Goal: Ask a question

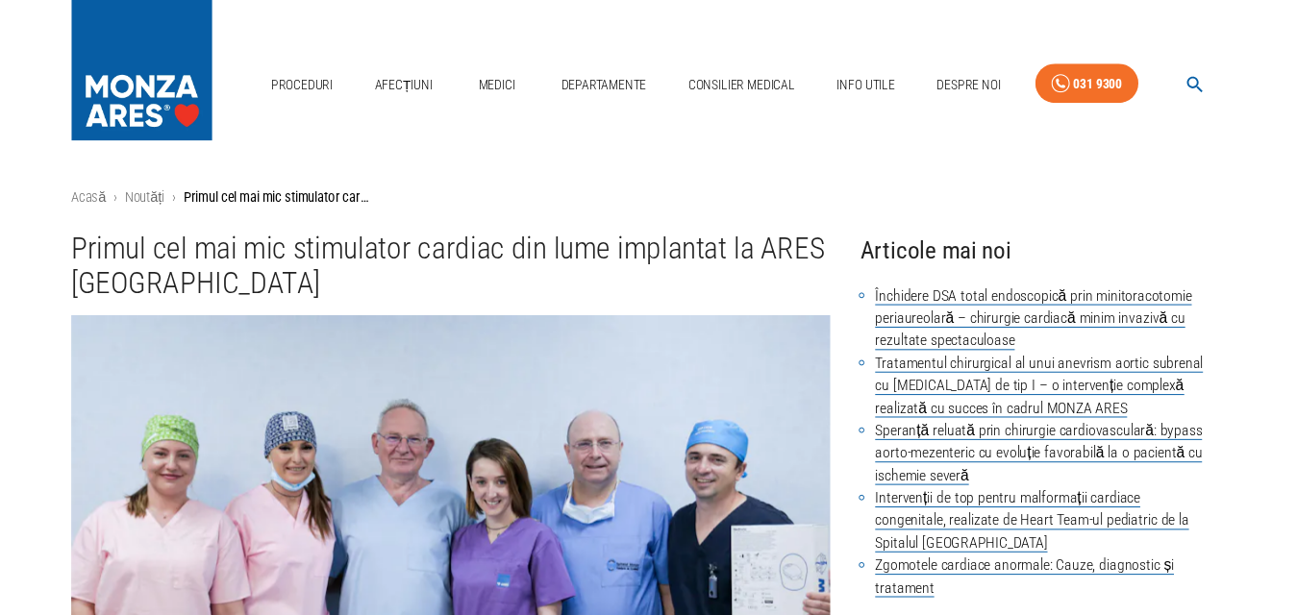
scroll to position [1, 0]
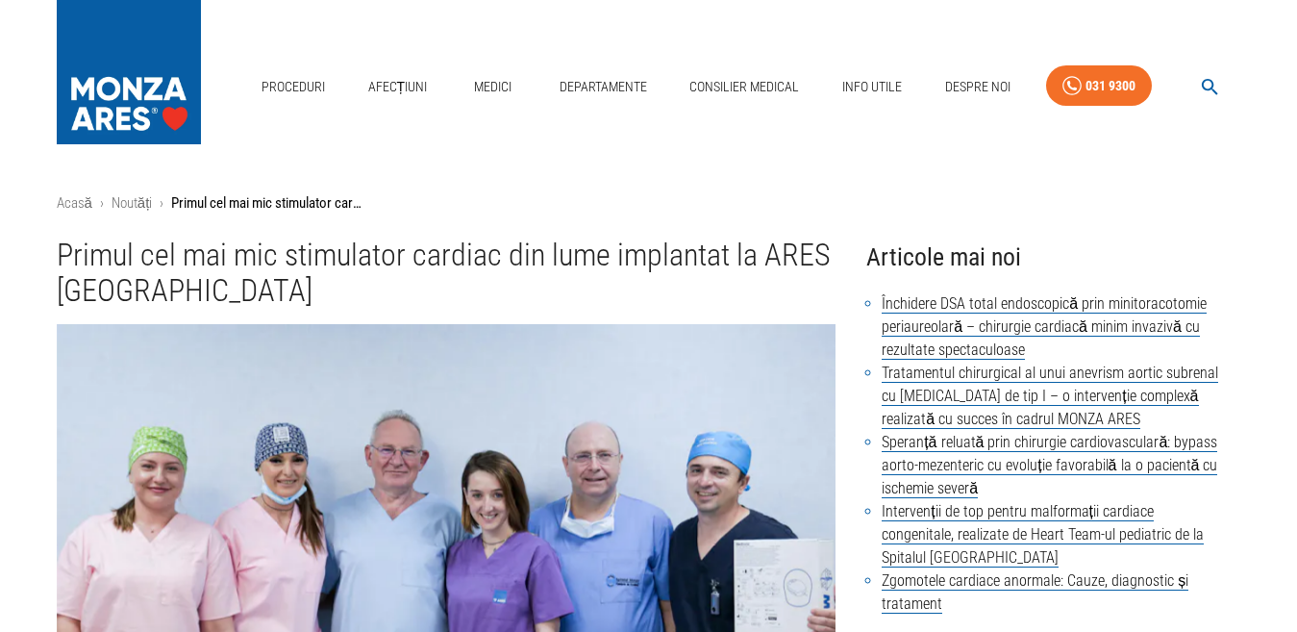
click at [281, 204] on p "Primul cel mai mic stimulator cardiac din lume implantat la ARES [GEOGRAPHIC_DA…" at bounding box center [267, 203] width 192 height 22
click at [967, 102] on link "Contact" at bounding box center [971, 118] width 60 height 32
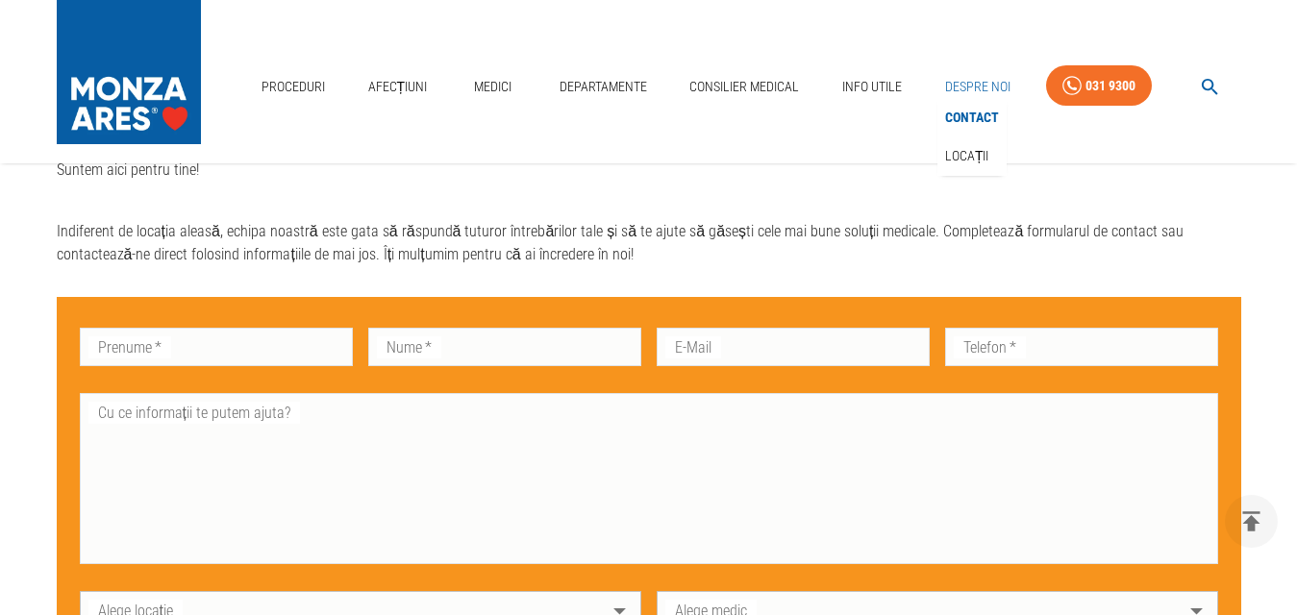
scroll to position [885, 0]
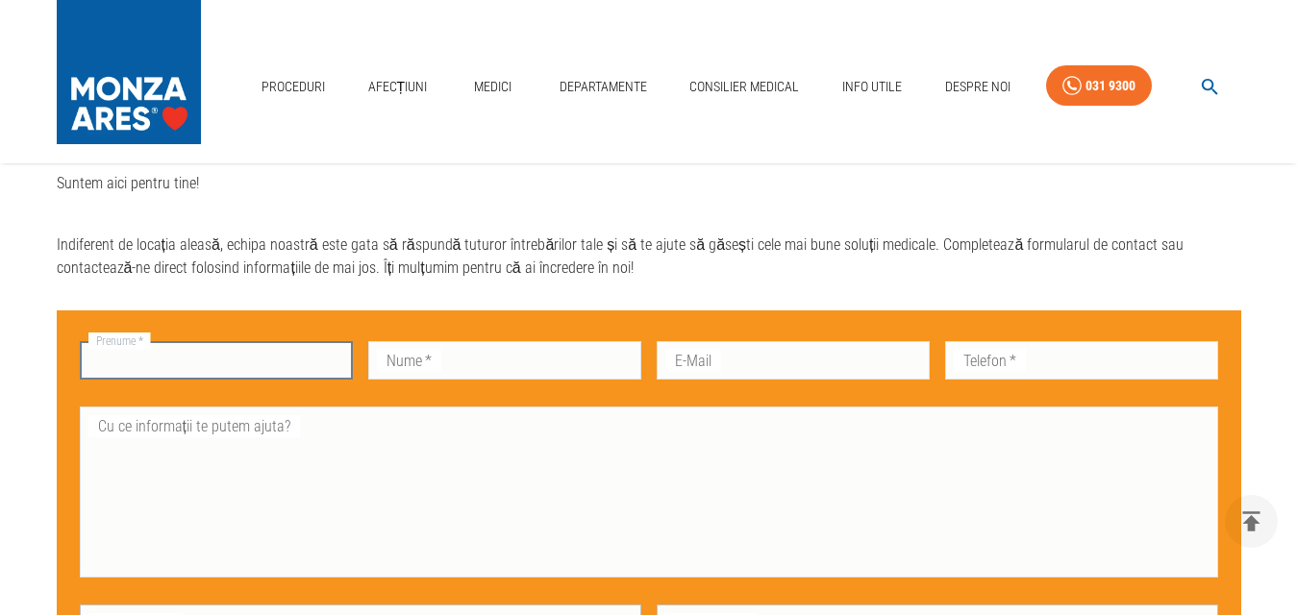
click at [249, 380] on input "Prenume   *" at bounding box center [216, 360] width 273 height 38
type input "[PERSON_NAME]"
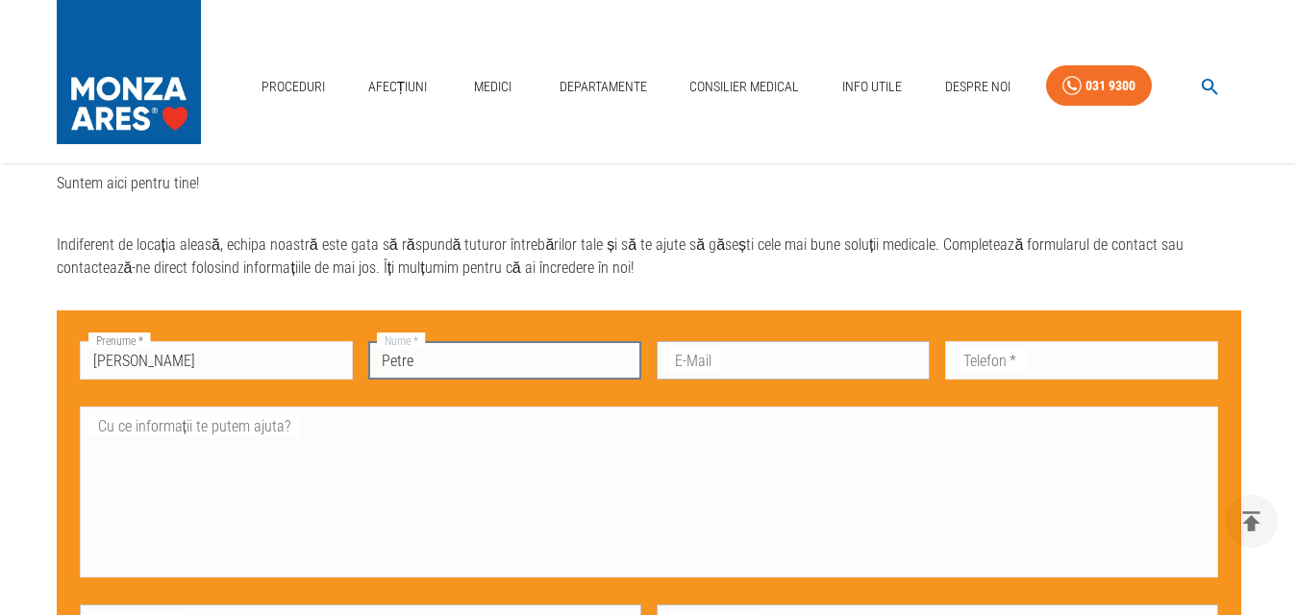
type input "Petre"
click at [736, 367] on input "E-Mail" at bounding box center [793, 360] width 273 height 38
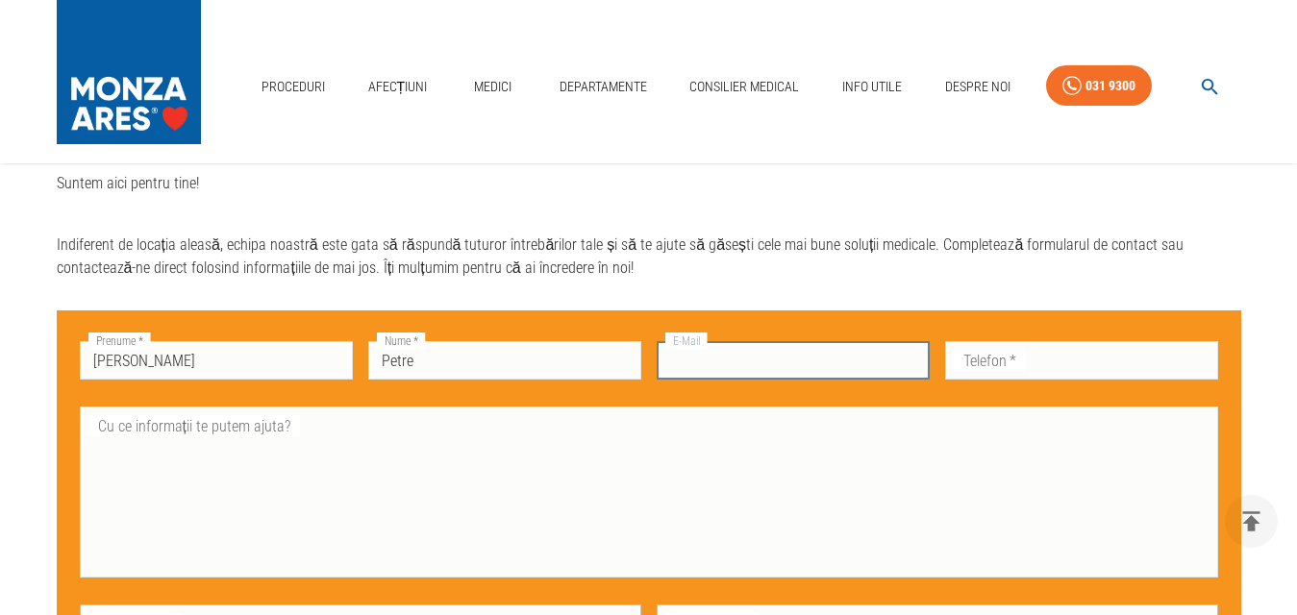
type input "[EMAIL_ADDRESS][DOMAIN_NAME]"
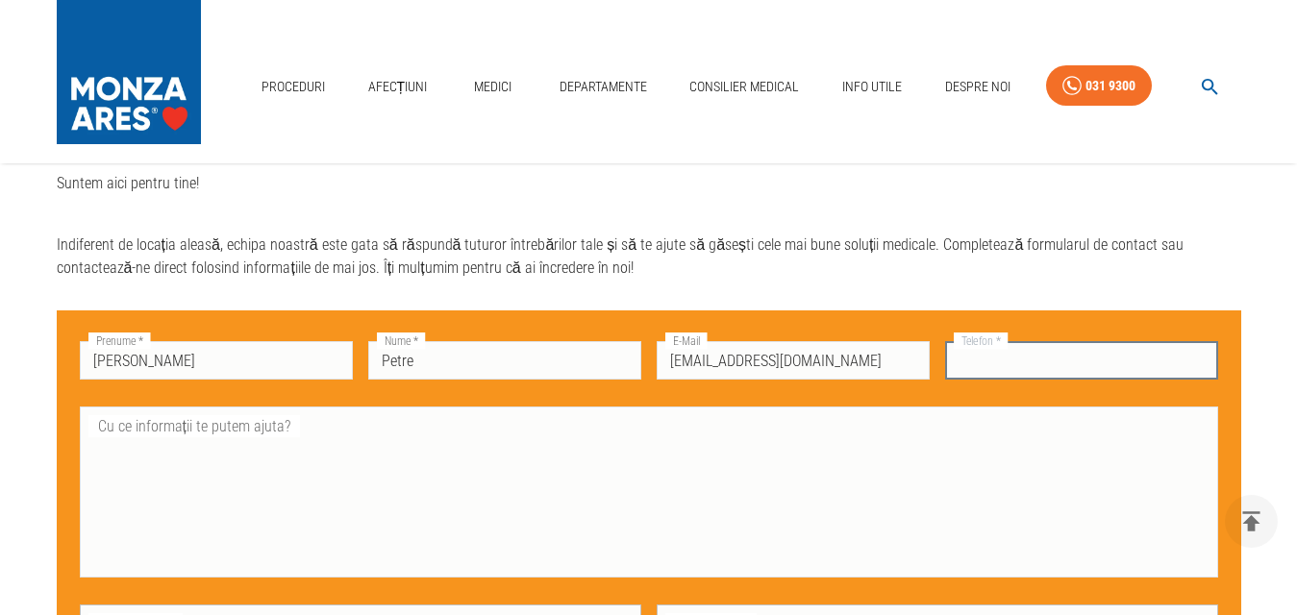
click at [1033, 365] on input "Telefon   *" at bounding box center [1081, 360] width 273 height 38
type input "0722935580"
click at [296, 451] on textarea "Cu ce informații te putem ajuta?" at bounding box center [649, 492] width 1112 height 155
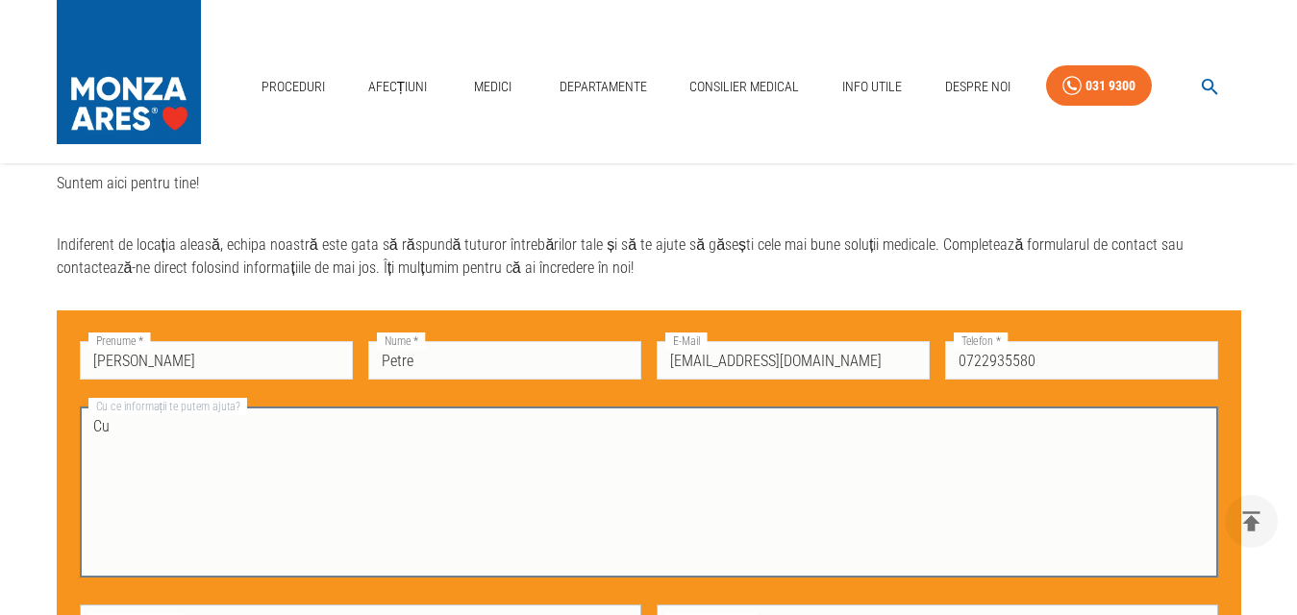
type textarea "C"
type textarea "p"
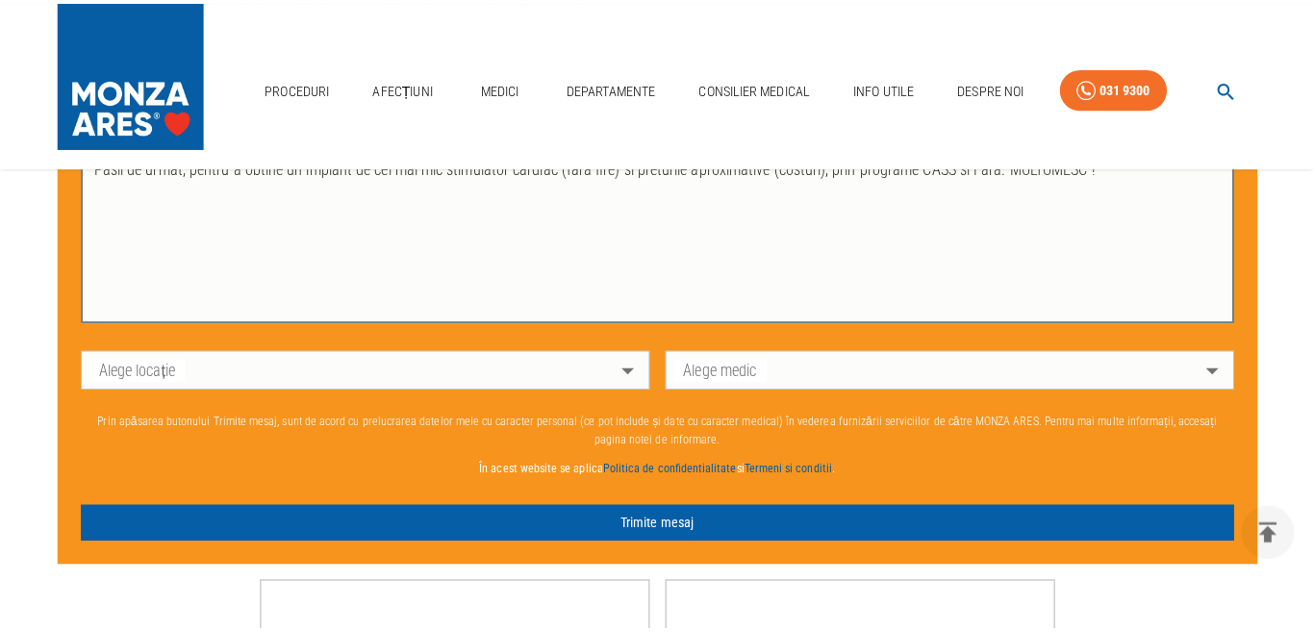
scroll to position [1143, 0]
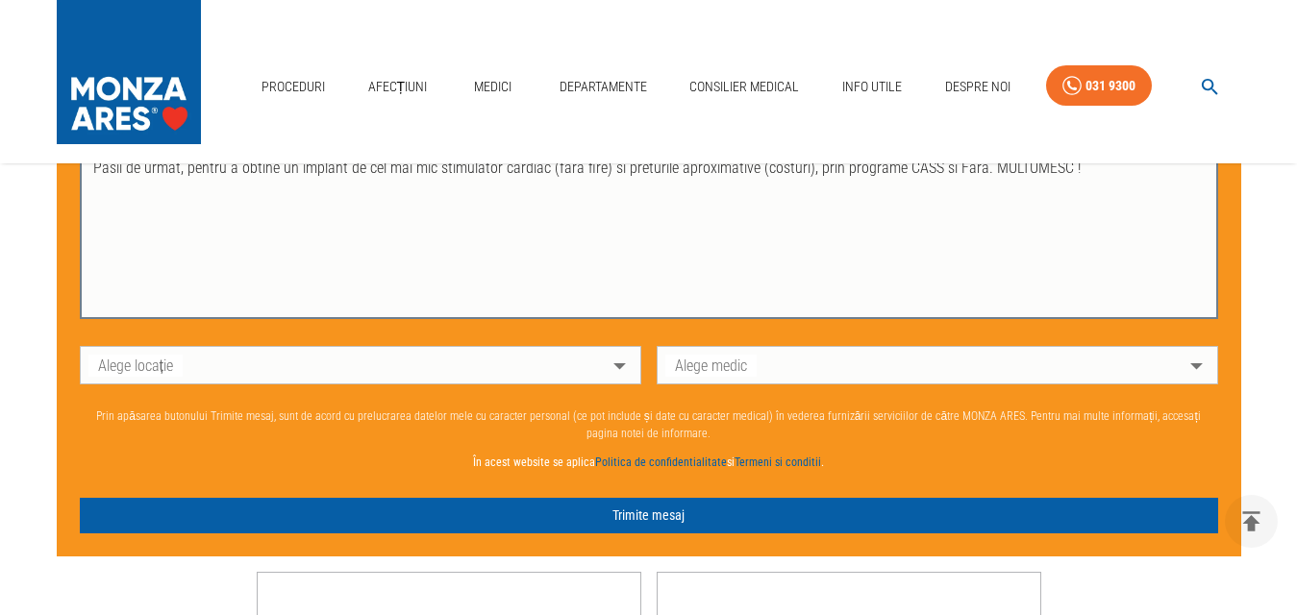
type textarea "Pasii de urmat, pentru a obtine un implant de cel mai mic stimulator cardiac (f…"
click at [621, 382] on body "Proceduri Afecțiuni Medici Departamente Consilier Medical Info Utile Despre Noi…" at bounding box center [648, 27] width 1297 height 2341
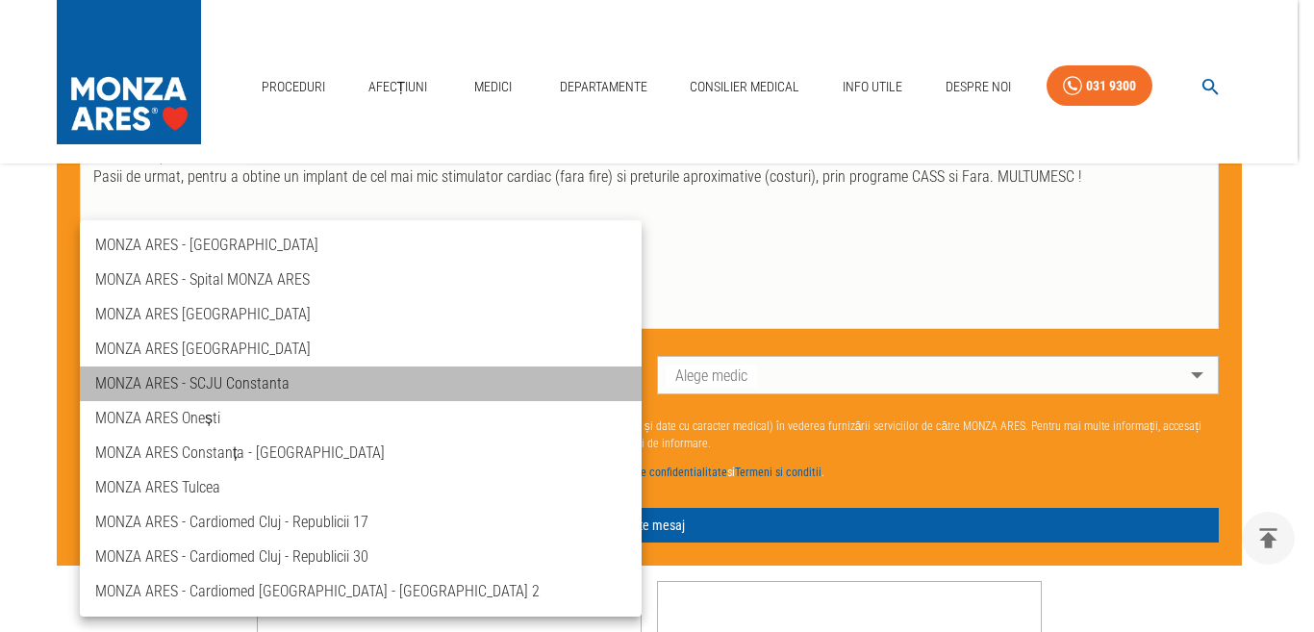
click at [234, 384] on li "MONZA ARES - SCJU Constanta" at bounding box center [361, 383] width 562 height 35
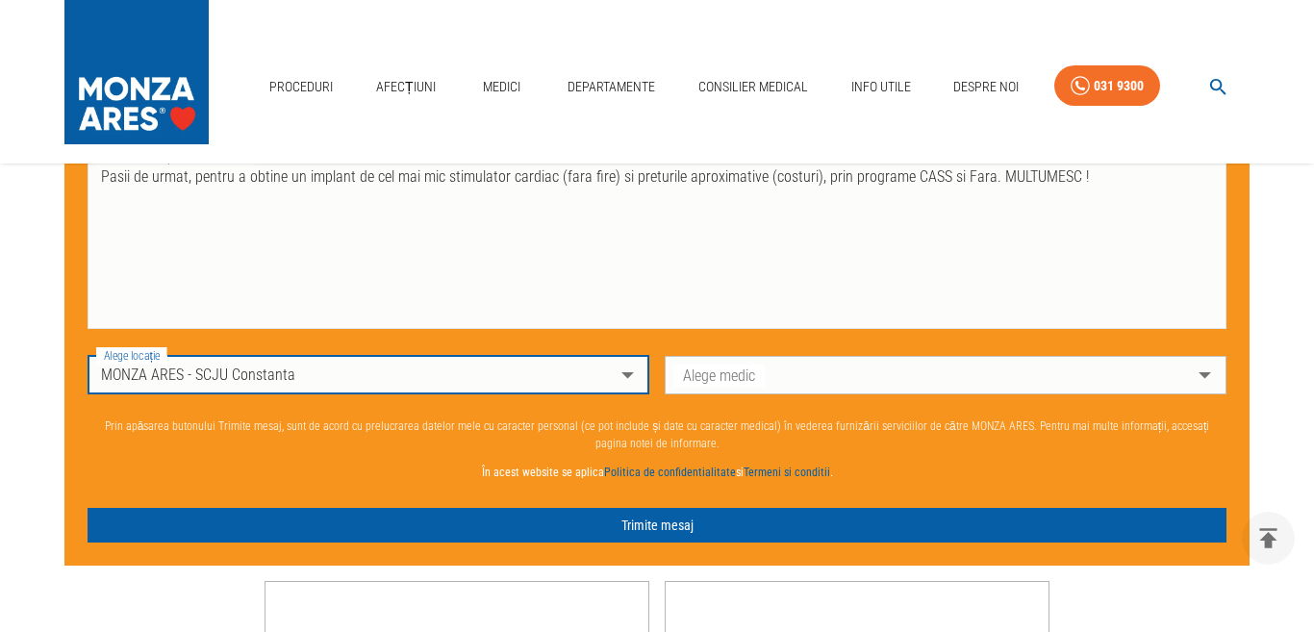
click at [1193, 373] on body "Proceduri Afecțiuni Medici Departamente Consilier Medical Info Utile Despre Noi…" at bounding box center [657, 32] width 1314 height 2351
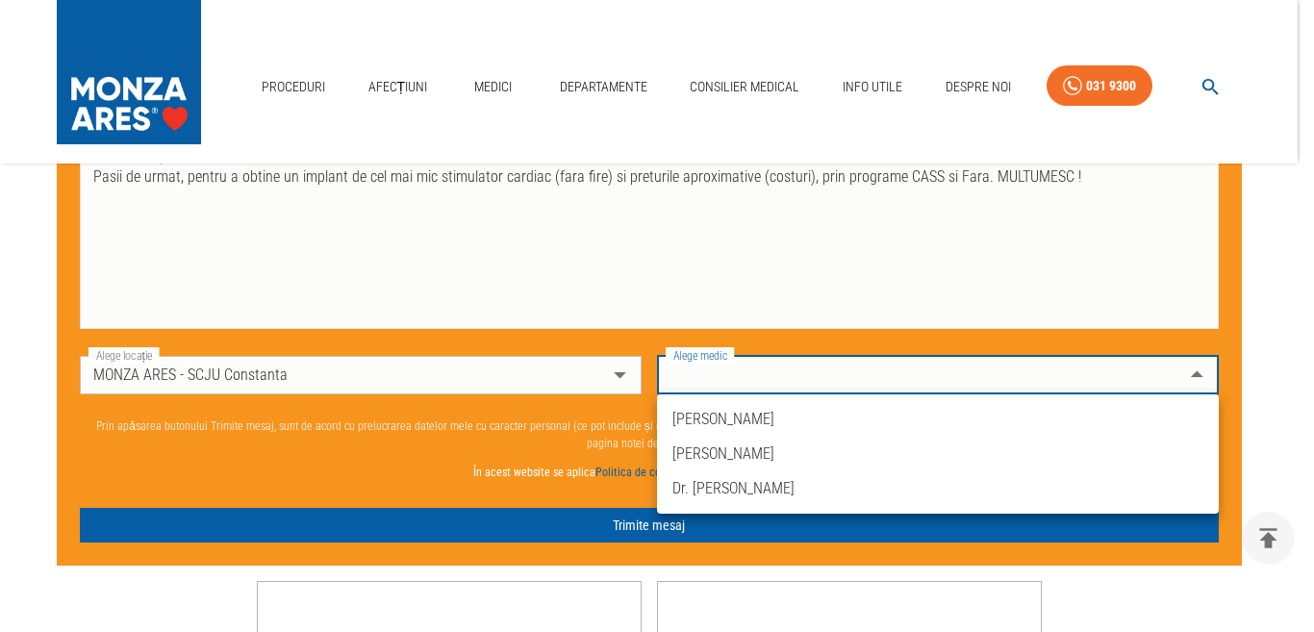
click at [694, 272] on div at bounding box center [657, 316] width 1314 height 632
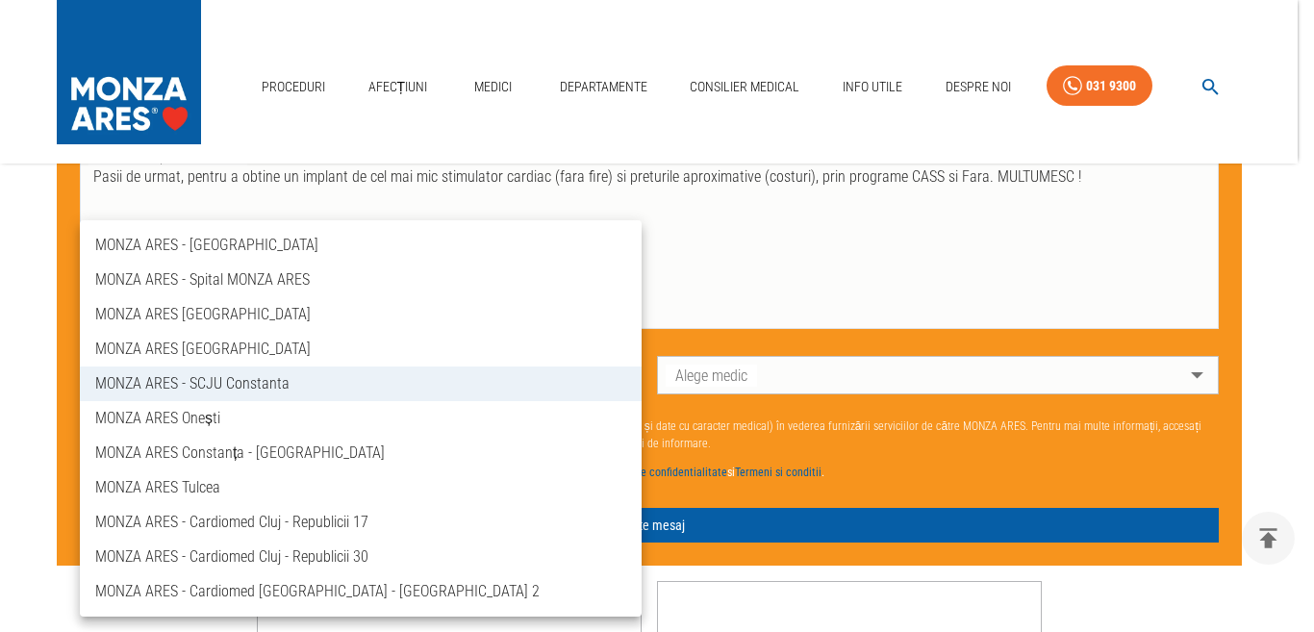
click at [621, 371] on body "Proceduri Afecțiuni Medici Departamente Consilier Medical Info Utile Despre Noi…" at bounding box center [657, 32] width 1314 height 2351
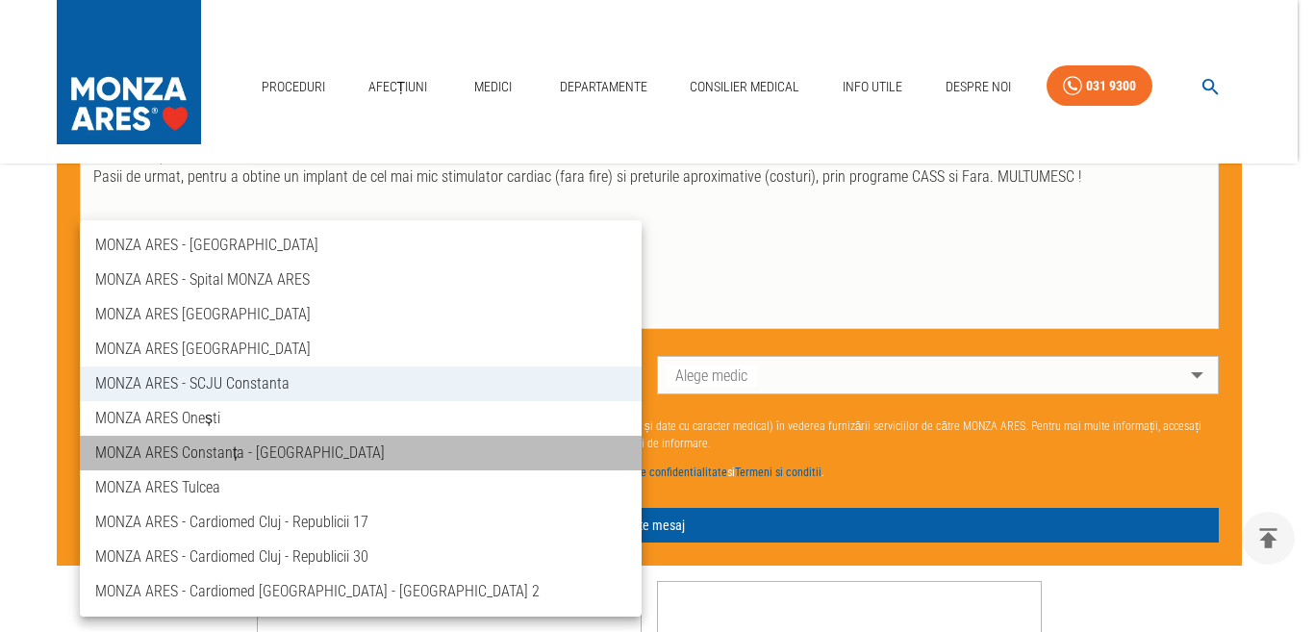
click at [307, 451] on li "MONZA ARES Constanța - [GEOGRAPHIC_DATA]" at bounding box center [361, 453] width 562 height 35
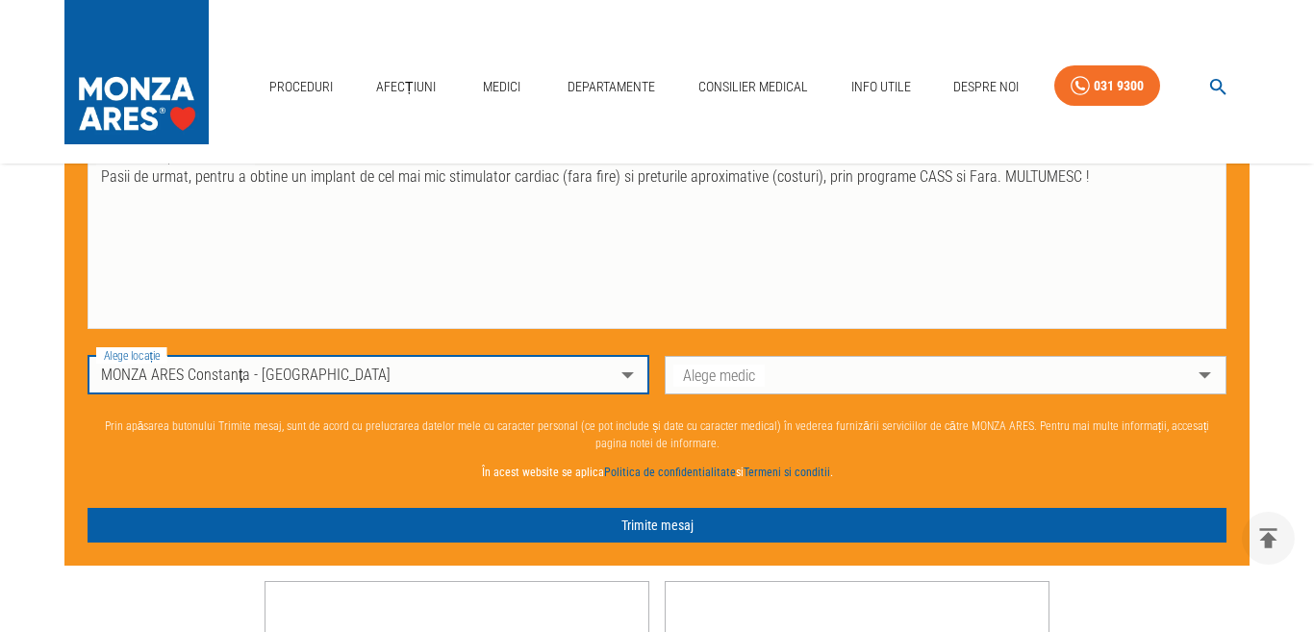
click at [1197, 374] on body "Proceduri Afecțiuni Medici Departamente Consilier Medical Info Utile Despre Noi…" at bounding box center [657, 32] width 1314 height 2351
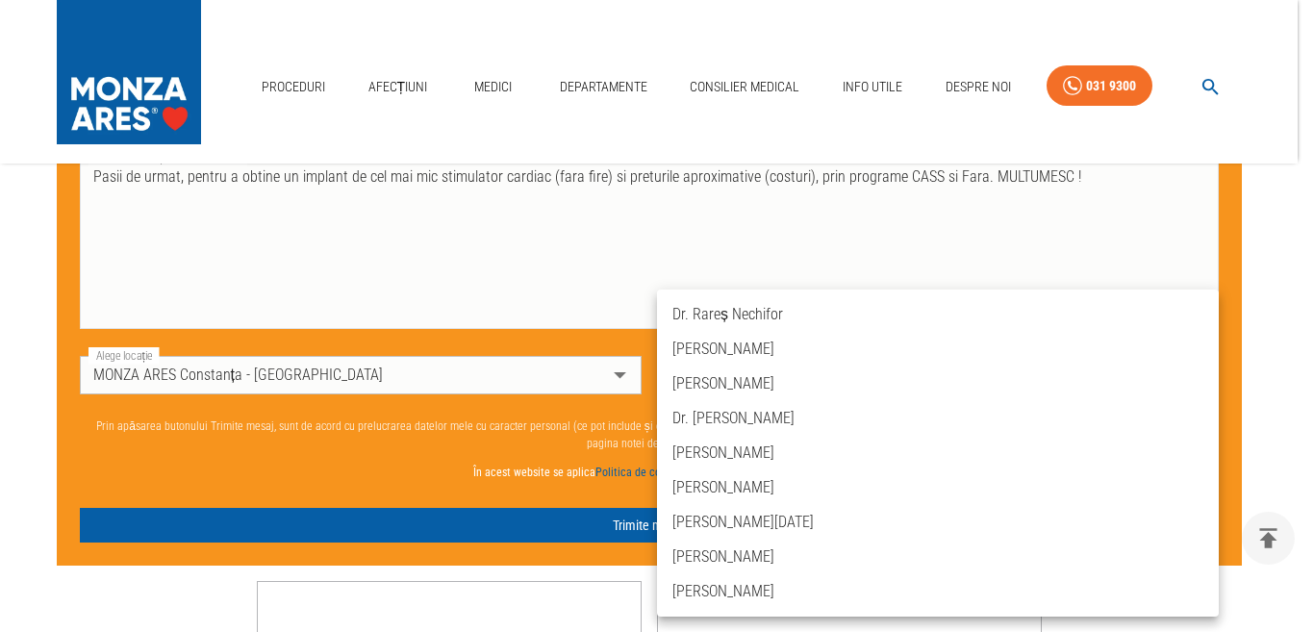
click at [557, 296] on div at bounding box center [657, 316] width 1314 height 632
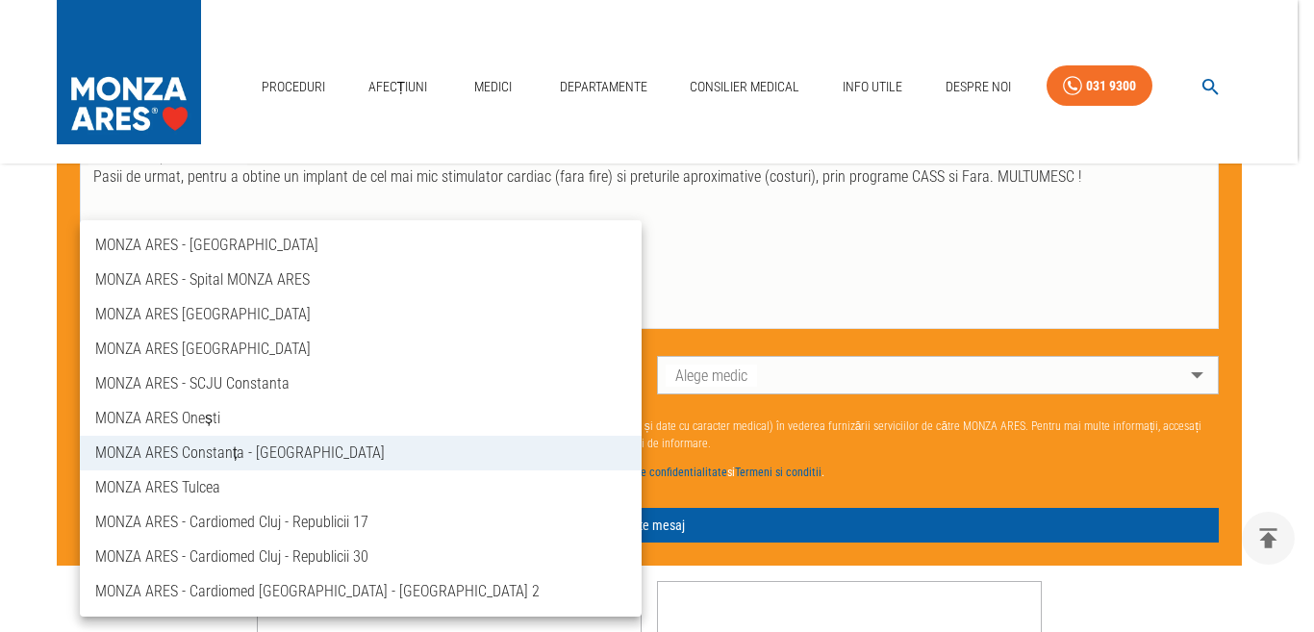
click at [617, 373] on body "Proceduri Afecțiuni Medici Departamente Consilier Medical Info Utile Despre Noi…" at bounding box center [657, 32] width 1314 height 2351
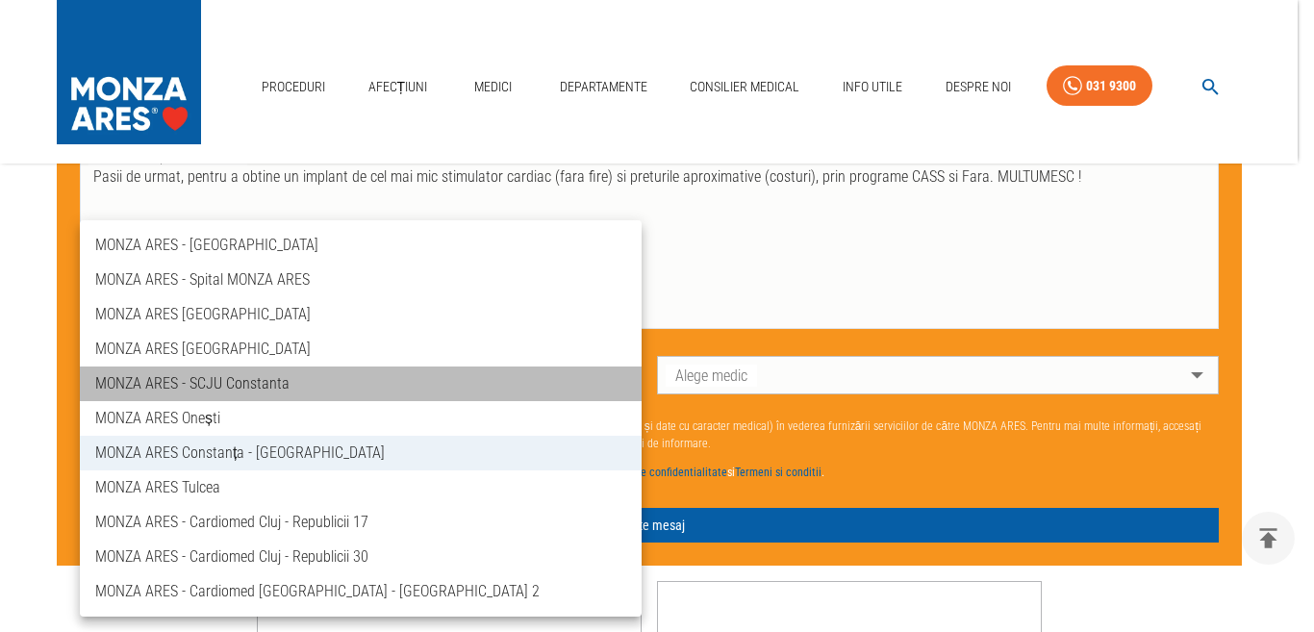
click at [345, 394] on li "MONZA ARES - SCJU Constanta" at bounding box center [361, 383] width 562 height 35
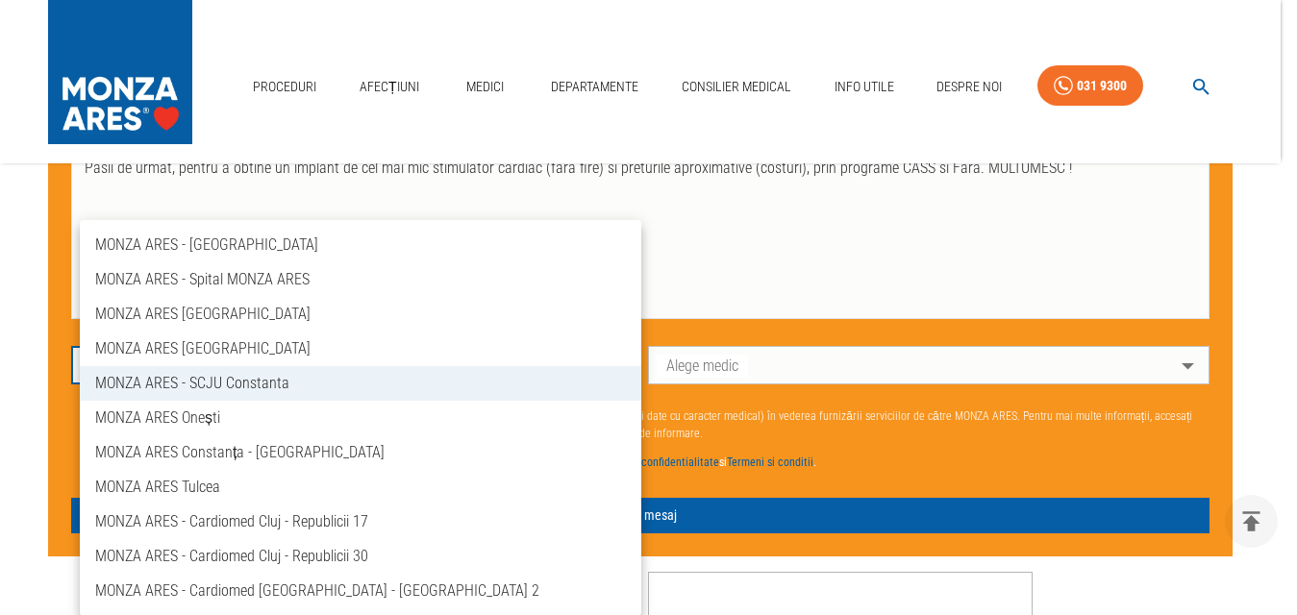
click at [619, 375] on body "Proceduri Afecțiuni Medici Departamente Consilier Medical Info Utile Despre Noi…" at bounding box center [648, 27] width 1297 height 2341
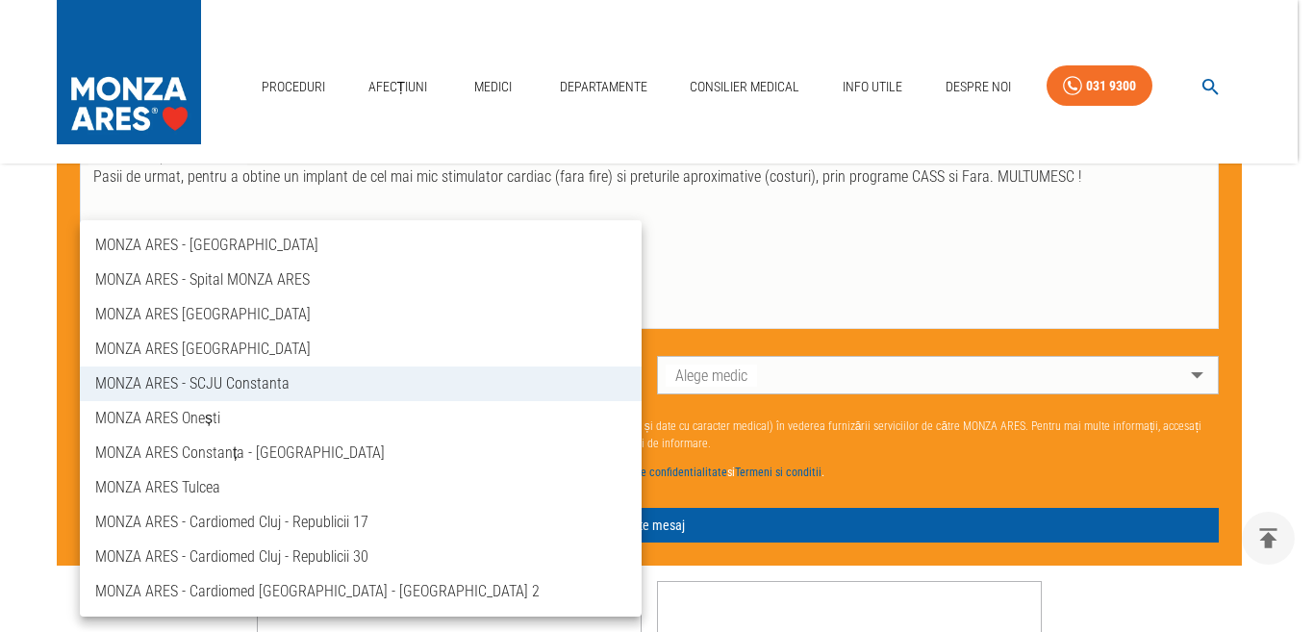
click at [367, 489] on li "MONZA ARES Tulcea" at bounding box center [361, 487] width 562 height 35
type input "ares-tulcea"
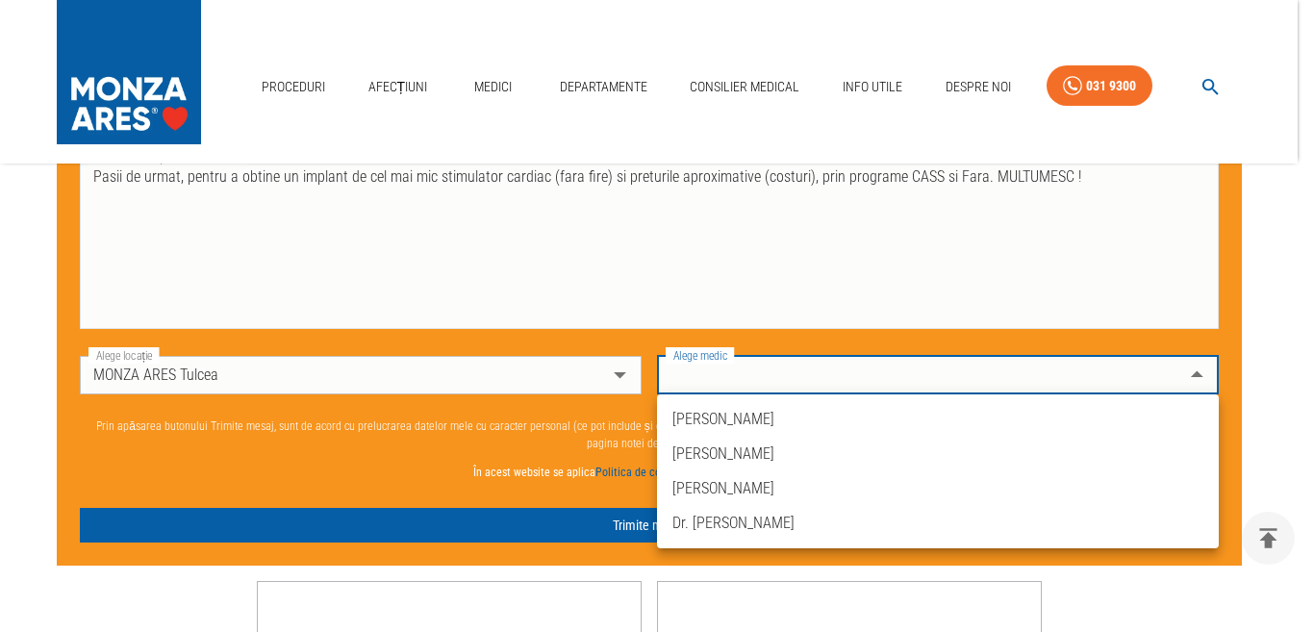
click at [1196, 374] on body "Proceduri Afecțiuni Medici Departamente Consilier Medical Info Utile Despre Noi…" at bounding box center [657, 32] width 1314 height 2351
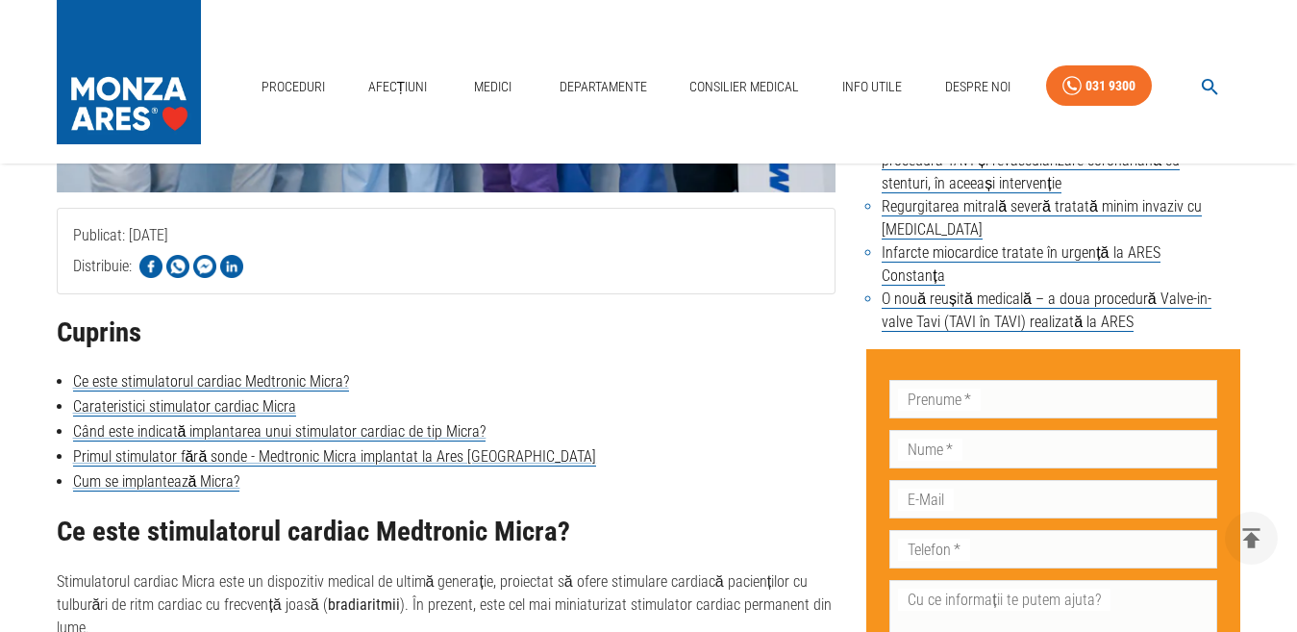
scroll to position [654, 0]
